Goal: Task Accomplishment & Management: Use online tool/utility

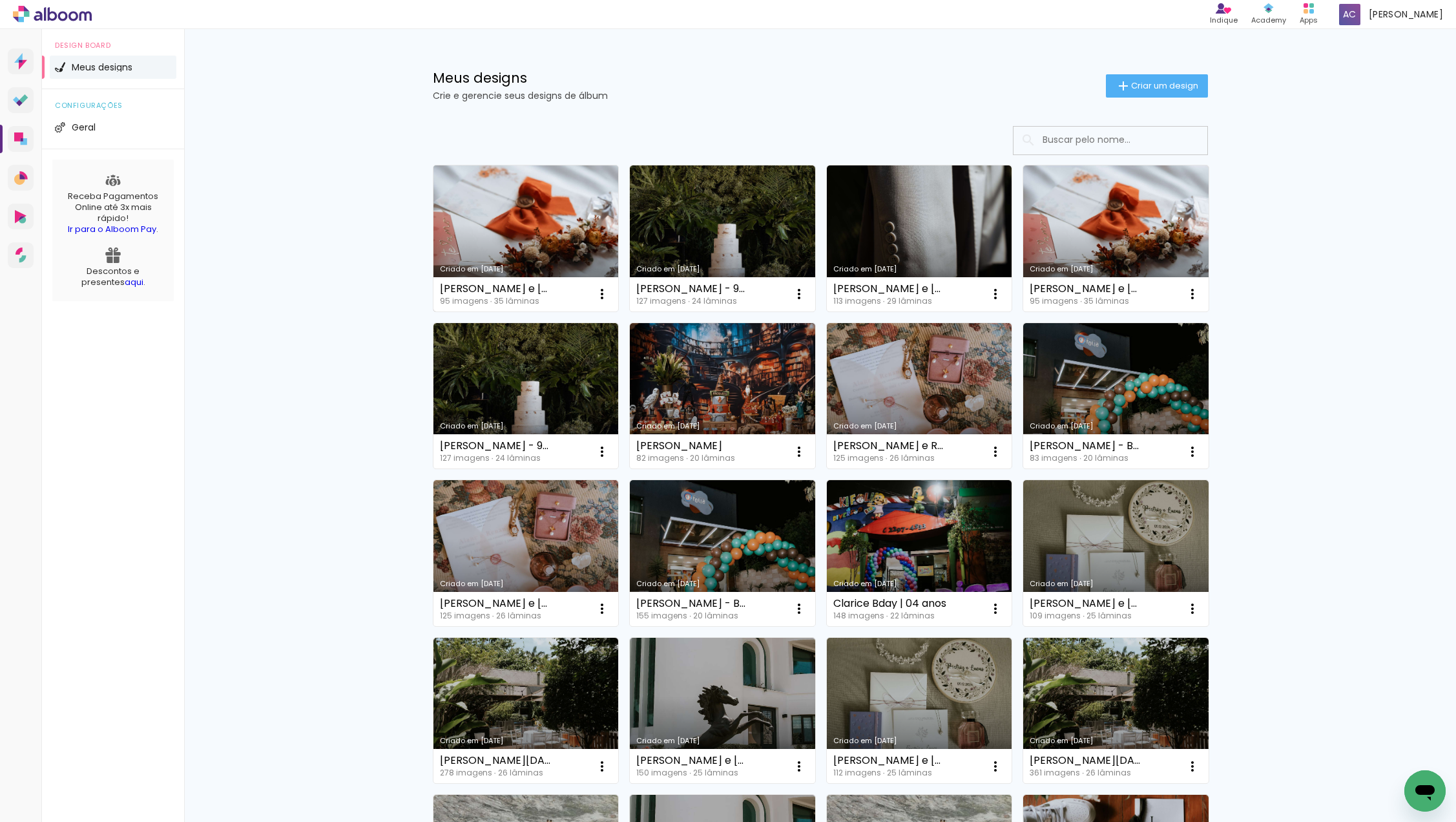
click at [577, 212] on link "Criado em [DATE]" at bounding box center [527, 238] width 186 height 146
